Goal: Check status: Check status

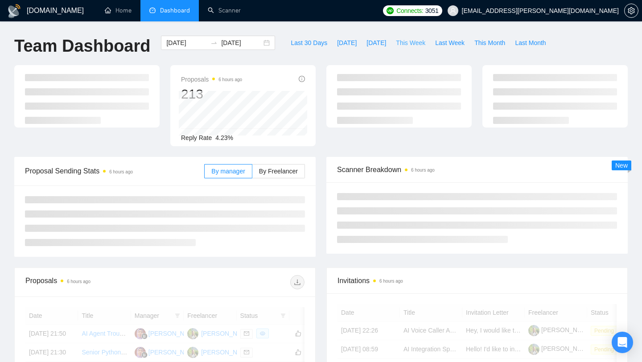
click at [408, 44] on span "This Week" at bounding box center [410, 43] width 29 height 10
type input "[DATE]"
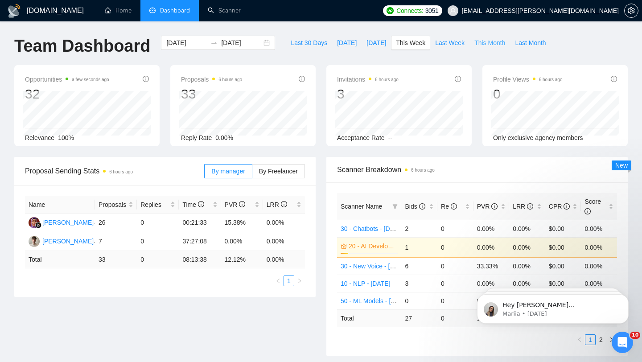
click at [489, 43] on span "This Month" at bounding box center [490, 43] width 31 height 10
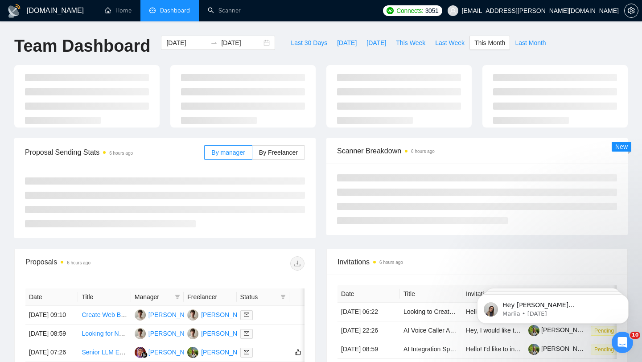
type input "[DATE]"
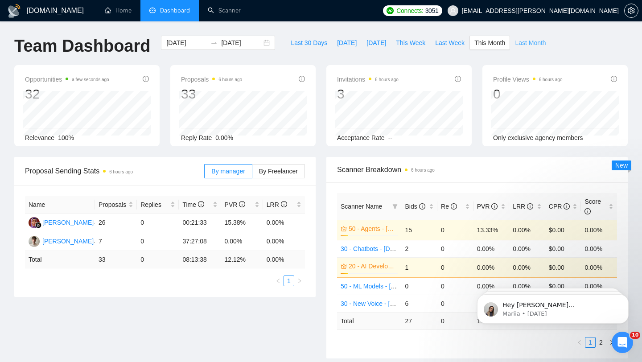
click at [532, 43] on span "Last Month" at bounding box center [530, 43] width 31 height 10
type input "[DATE]"
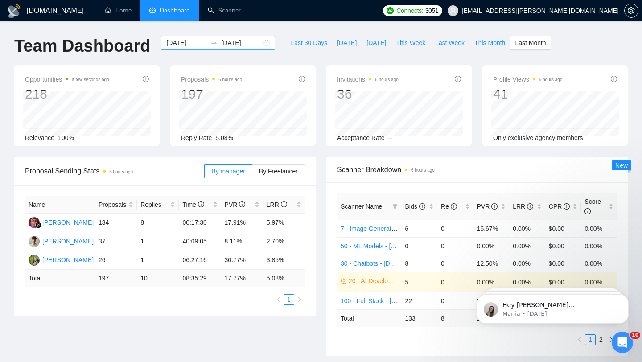
click at [196, 41] on input "[DATE]" at bounding box center [186, 43] width 41 height 10
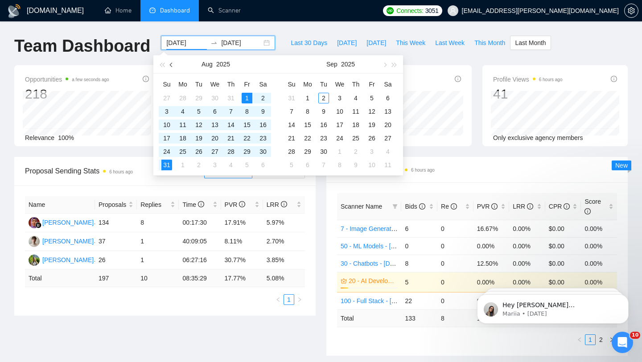
click at [171, 62] on button "button" at bounding box center [172, 64] width 10 height 18
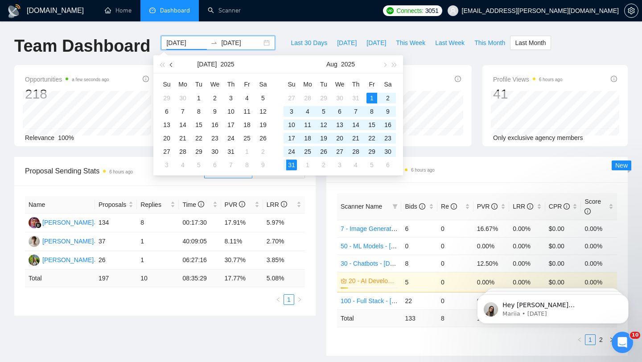
click at [171, 63] on span "button" at bounding box center [172, 64] width 4 height 4
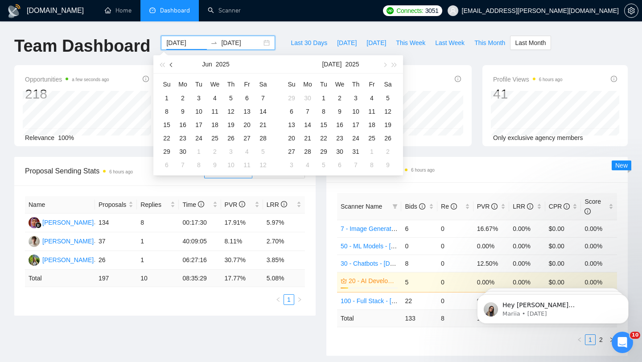
click at [171, 63] on span "button" at bounding box center [172, 64] width 4 height 4
click at [171, 64] on span "button" at bounding box center [172, 64] width 4 height 4
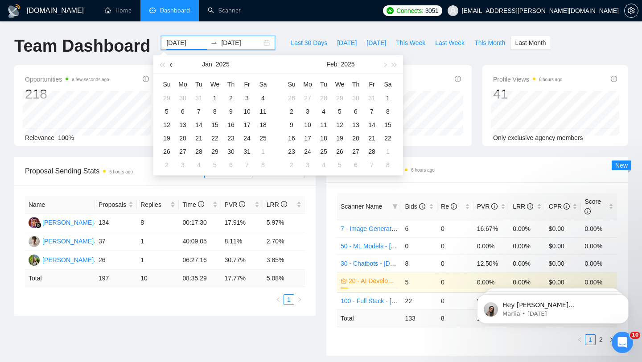
click at [171, 64] on span "button" at bounding box center [172, 64] width 4 height 4
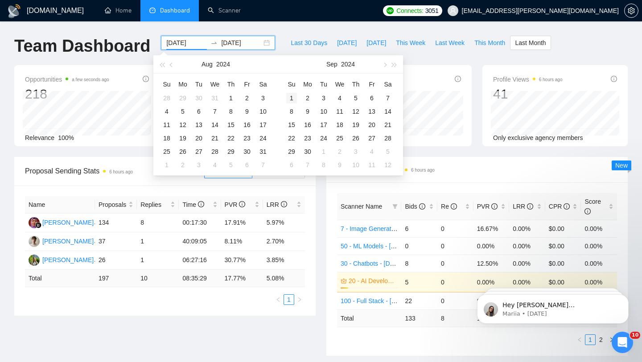
type input "[DATE]"
click at [288, 96] on div "1" at bounding box center [291, 98] width 11 height 11
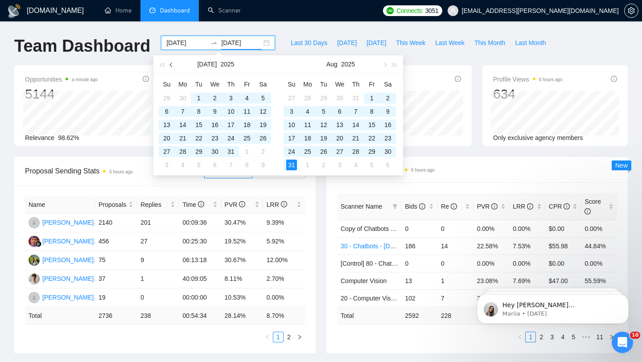
click at [170, 63] on button "button" at bounding box center [172, 64] width 10 height 18
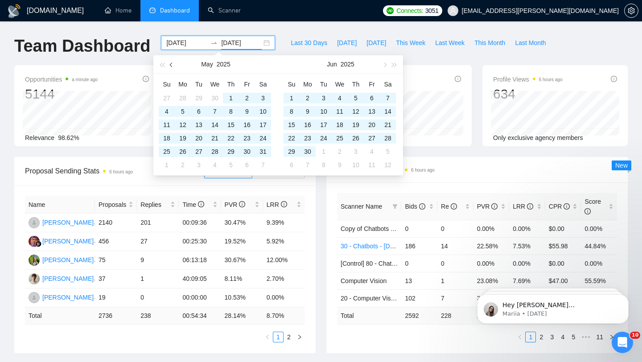
click at [170, 63] on button "button" at bounding box center [172, 64] width 10 height 18
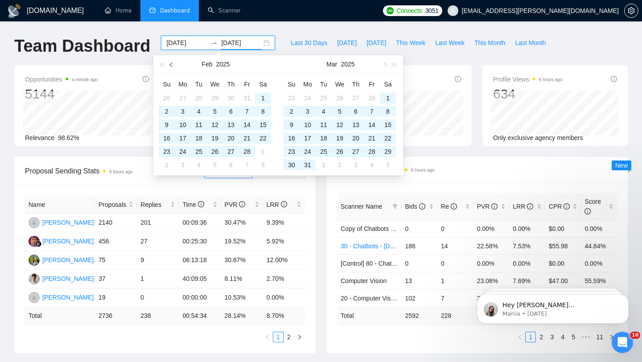
click at [170, 63] on button "button" at bounding box center [172, 64] width 10 height 18
click at [171, 63] on span "button" at bounding box center [172, 64] width 4 height 4
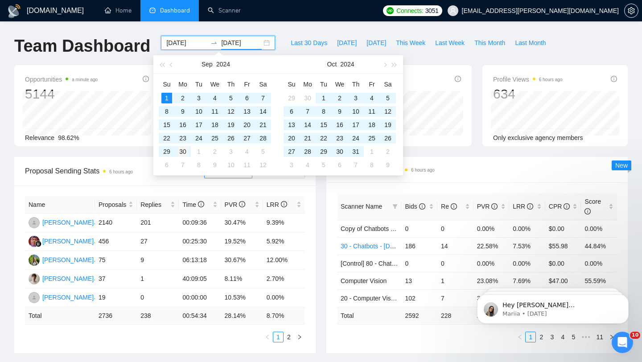
type input "[DATE]"
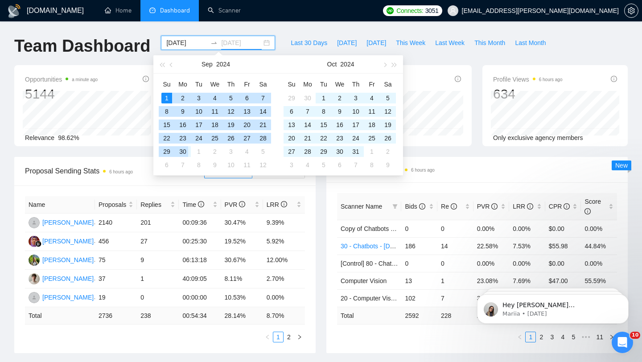
click at [182, 149] on div "30" at bounding box center [183, 151] width 11 height 11
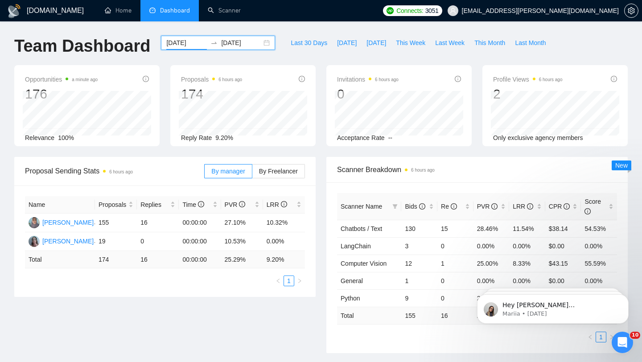
click at [179, 43] on input "[DATE]" at bounding box center [186, 43] width 41 height 10
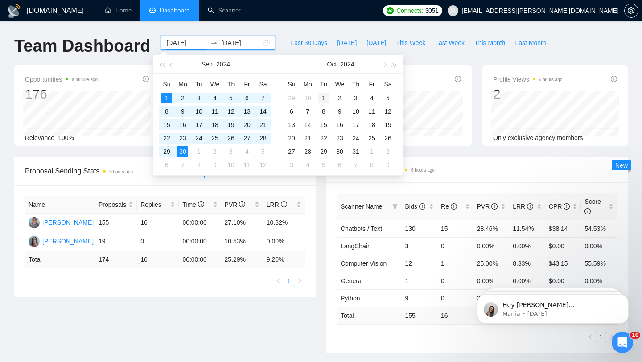
type input "[DATE]"
click at [323, 97] on div "1" at bounding box center [324, 98] width 11 height 11
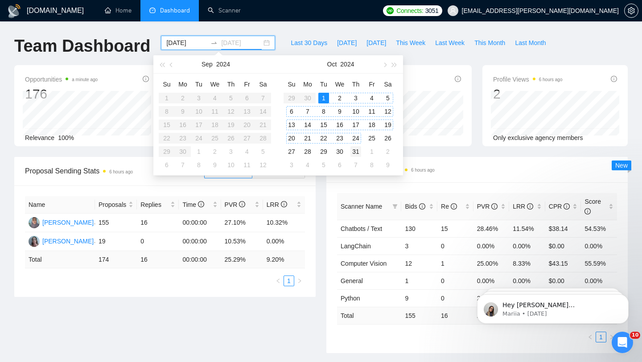
type input "[DATE]"
click at [355, 149] on div "31" at bounding box center [356, 151] width 11 height 11
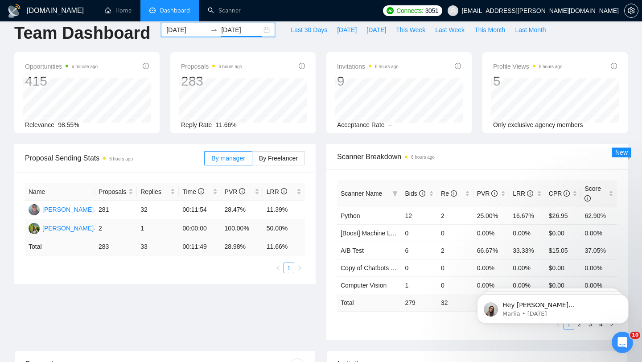
scroll to position [15, 0]
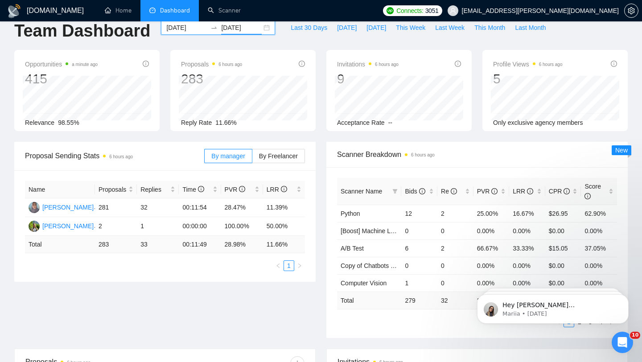
click at [190, 27] on input "[DATE]" at bounding box center [186, 28] width 41 height 10
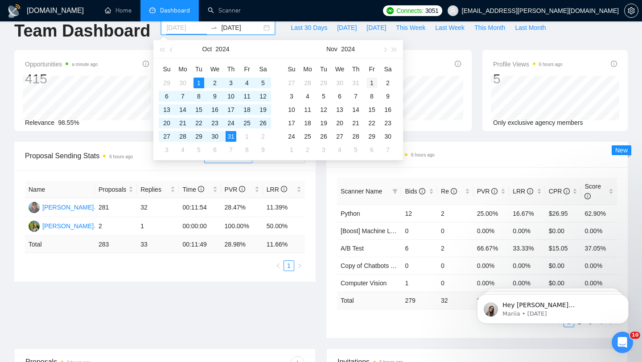
type input "[DATE]"
click at [373, 83] on div "1" at bounding box center [372, 83] width 11 height 11
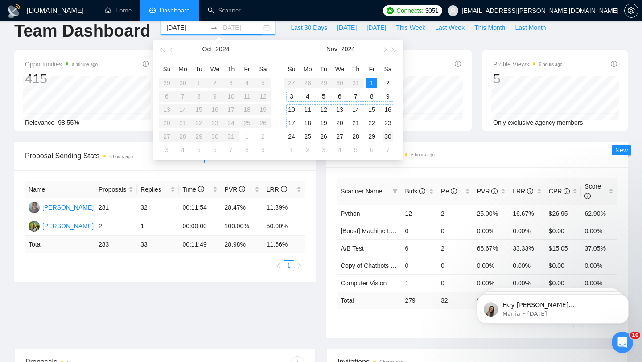
type input "[DATE]"
click at [389, 134] on div "30" at bounding box center [388, 136] width 11 height 11
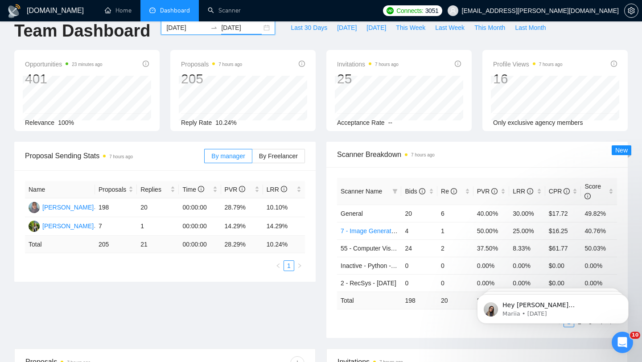
click at [176, 18] on li "Dashboard" at bounding box center [170, 10] width 58 height 21
click at [170, 14] on span "Dashboard" at bounding box center [175, 11] width 30 height 8
click at [109, 13] on link "Home" at bounding box center [118, 11] width 27 height 8
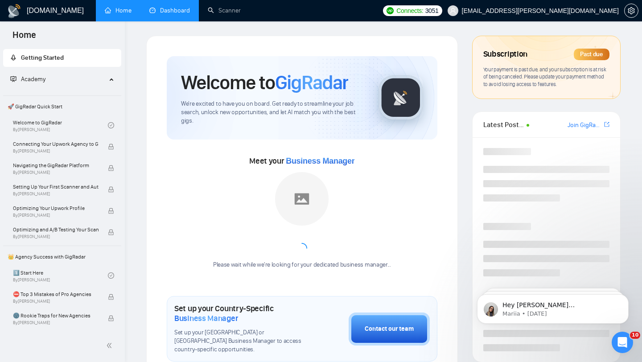
click at [156, 9] on link "Dashboard" at bounding box center [169, 11] width 41 height 8
